Goal: Information Seeking & Learning: Check status

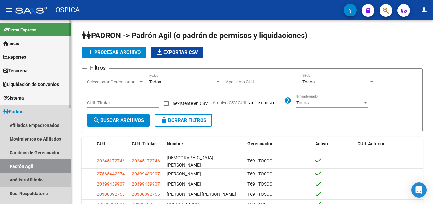
click at [22, 177] on link "Análisis Afiliado" at bounding box center [35, 180] width 71 height 14
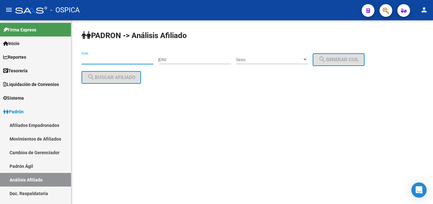
paste input "23-31114396-4"
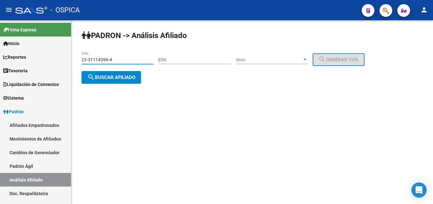
type input "23-31114396-4"
click at [116, 81] on button "search Buscar afiliado" at bounding box center [110, 77] width 59 height 13
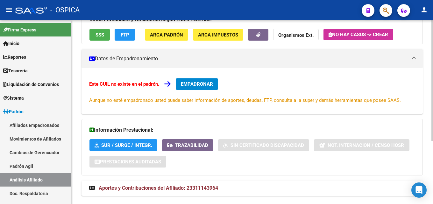
scroll to position [96, 0]
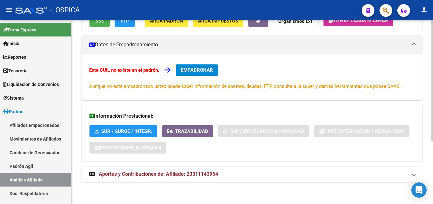
click at [216, 175] on span "Aportes y Contribuciones del Afiliado: 23311143964" at bounding box center [158, 174] width 119 height 6
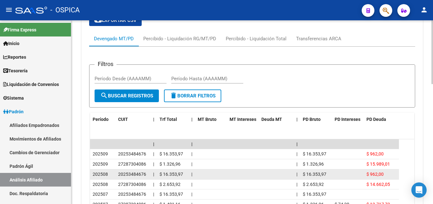
scroll to position [291, 0]
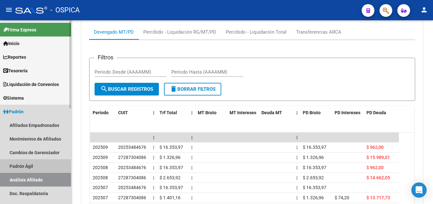
click at [22, 163] on link "Padrón Ágil" at bounding box center [35, 167] width 71 height 14
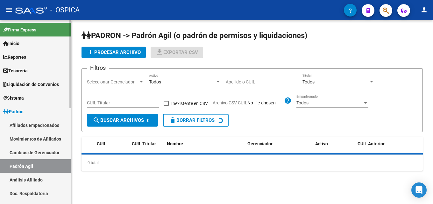
click at [27, 179] on link "Análisis Afiliado" at bounding box center [35, 180] width 71 height 14
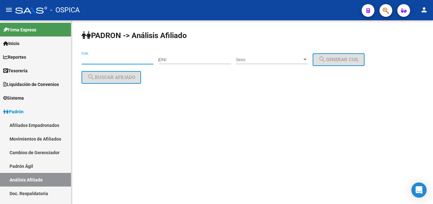
click at [87, 61] on input "CUIL" at bounding box center [117, 59] width 72 height 5
paste input "23-22256207-4"
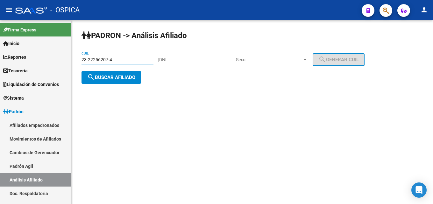
type input "23-22256207-4"
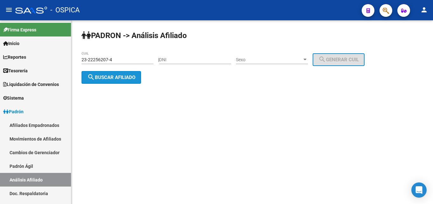
click at [89, 78] on mat-icon "search" at bounding box center [91, 77] width 8 height 8
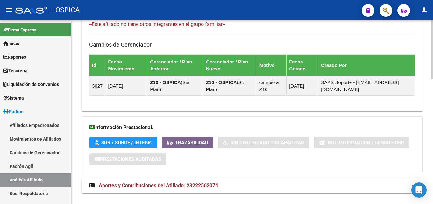
scroll to position [391, 0]
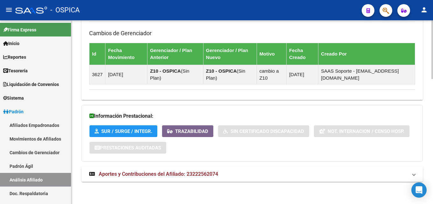
click at [187, 176] on span "Aportes y Contribuciones del Afiliado: 23222562074" at bounding box center [158, 174] width 119 height 6
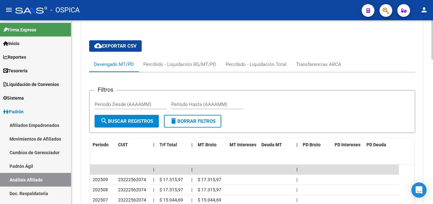
scroll to position [586, 0]
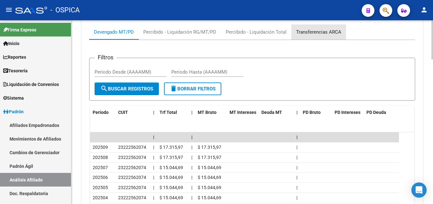
click at [311, 31] on div "Transferencias ARCA" at bounding box center [318, 32] width 45 height 7
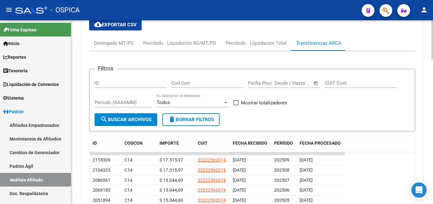
scroll to position [584, 0]
